Goal: Task Accomplishment & Management: Use online tool/utility

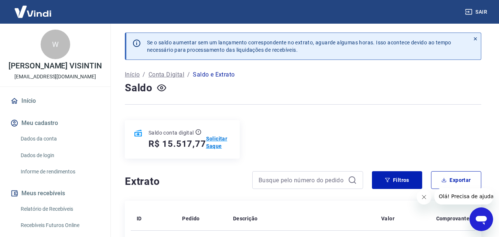
click at [214, 145] on p "Solicitar Saque" at bounding box center [218, 142] width 25 height 15
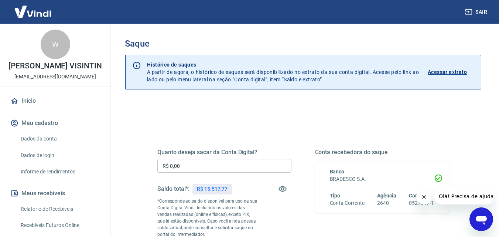
click at [207, 166] on input "R$ 0,00" at bounding box center [224, 166] width 134 height 14
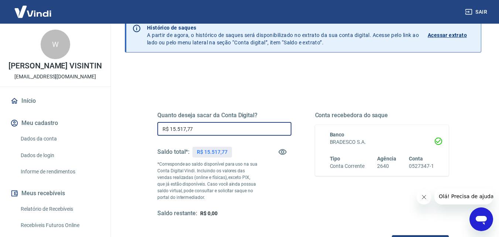
scroll to position [74, 0]
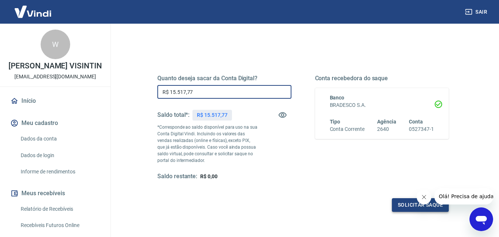
type input "R$ 15.517,77"
click at [409, 203] on button "Solicitar saque" at bounding box center [420, 205] width 57 height 14
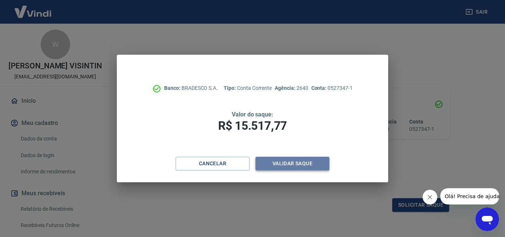
click at [288, 162] on button "Validar saque" at bounding box center [292, 164] width 74 height 14
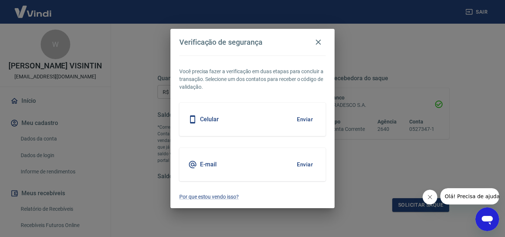
click at [298, 163] on button "Enviar" at bounding box center [305, 165] width 24 height 16
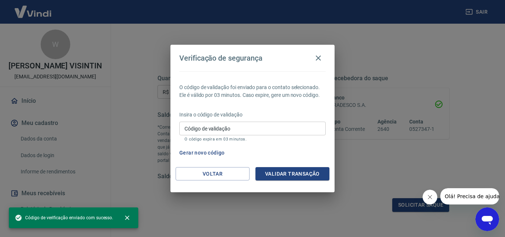
click at [242, 126] on input "Código de validação" at bounding box center [252, 129] width 146 height 14
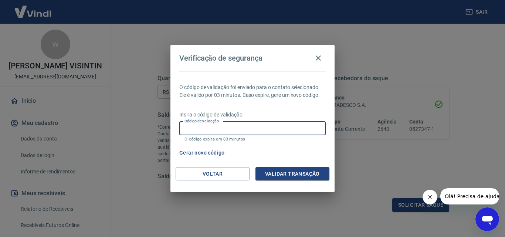
paste input "960748"
type input "960748"
click at [290, 171] on button "Validar transação" at bounding box center [292, 174] width 74 height 14
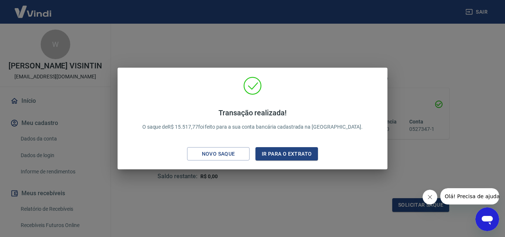
click at [426, 196] on button "Fechar mensagem da empresa" at bounding box center [429, 197] width 15 height 15
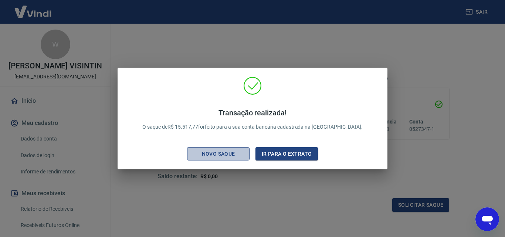
click at [228, 153] on div "Novo saque" at bounding box center [218, 153] width 51 height 9
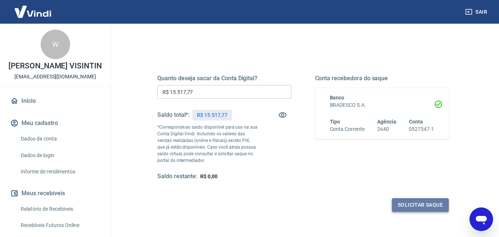
click at [438, 207] on button "Solicitar saque" at bounding box center [420, 205] width 57 height 14
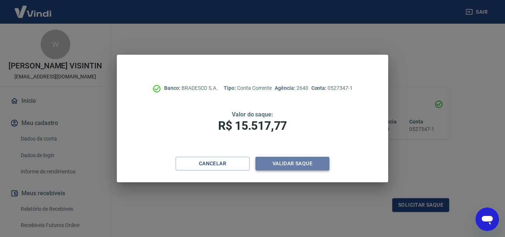
click at [288, 164] on button "Validar saque" at bounding box center [292, 164] width 74 height 14
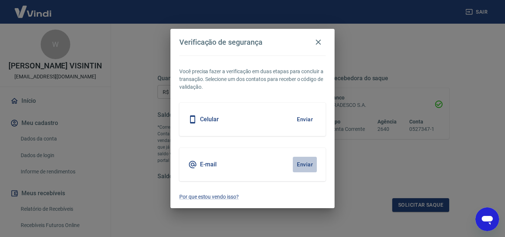
click at [300, 163] on button "Enviar" at bounding box center [305, 165] width 24 height 16
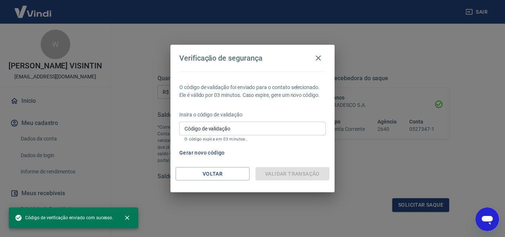
click at [268, 123] on input "Código de validação" at bounding box center [252, 129] width 146 height 14
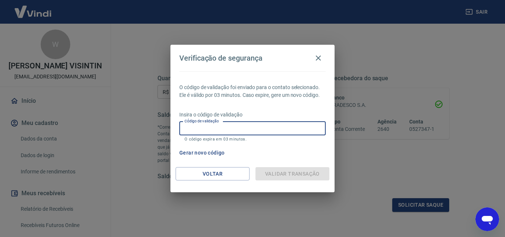
paste input "690665"
type input "690665"
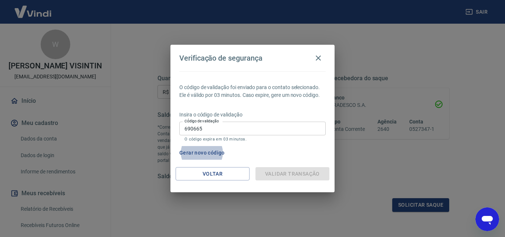
click at [255, 125] on input "690665" at bounding box center [252, 129] width 146 height 14
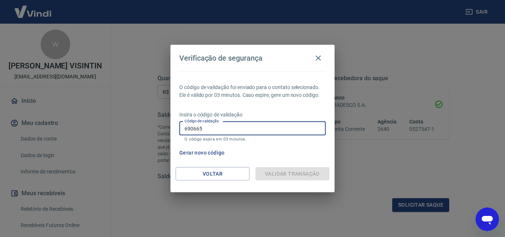
drag, startPoint x: 228, startPoint y: 124, endPoint x: 142, endPoint y: 123, distance: 85.4
click at [142, 123] on div "Verificação de segurança O código de validação foi enviado para o contato selec…" at bounding box center [252, 118] width 505 height 237
paste input "690665"
type input "690665"
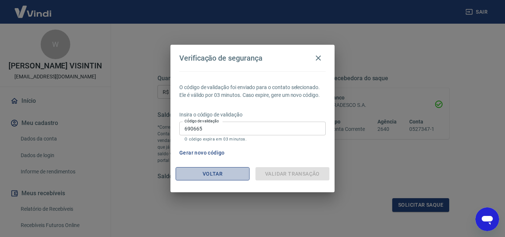
click at [213, 174] on button "Voltar" at bounding box center [213, 174] width 74 height 14
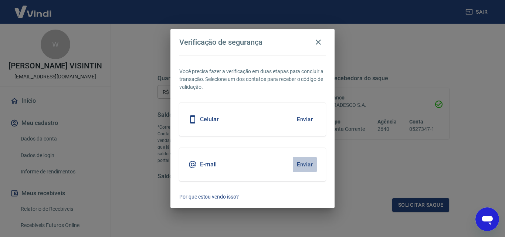
click at [309, 162] on button "Enviar" at bounding box center [305, 165] width 24 height 16
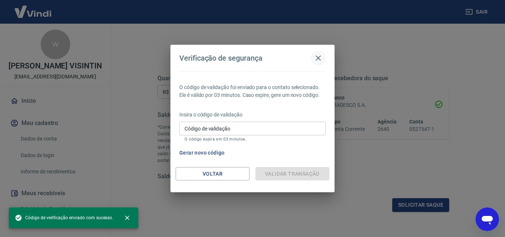
click at [320, 58] on icon "button" at bounding box center [318, 58] width 9 height 9
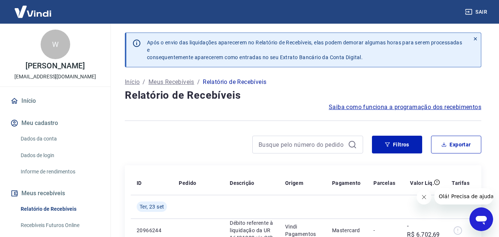
scroll to position [74, 0]
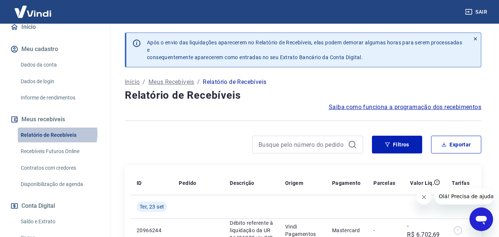
click at [55, 141] on link "Relatório de Recebíveis" at bounding box center [60, 135] width 84 height 15
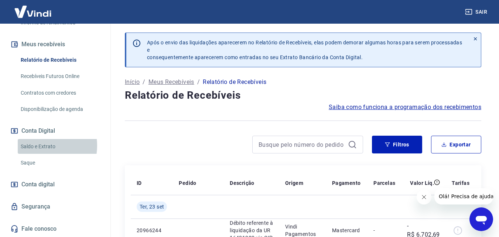
click at [37, 145] on link "Saldo e Extrato" at bounding box center [60, 146] width 84 height 15
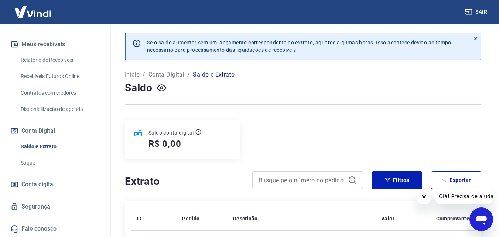
scroll to position [37, 0]
